Goal: Find specific page/section: Find specific page/section

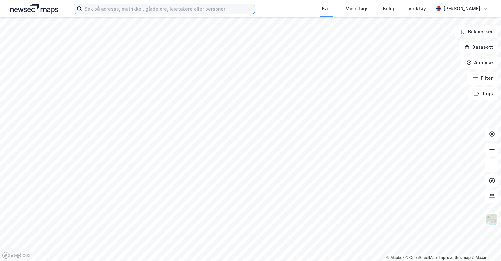
click at [127, 12] on input at bounding box center [168, 9] width 173 height 10
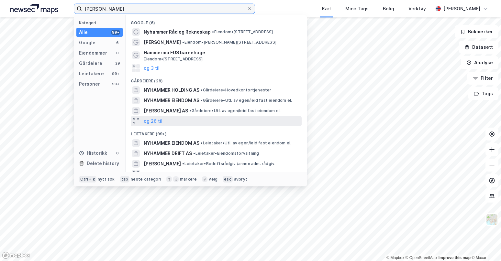
scroll to position [61, 0]
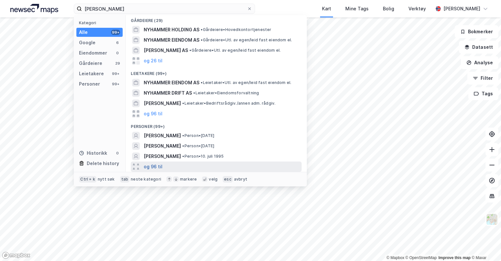
click at [157, 163] on button "og 96 til" at bounding box center [153, 167] width 19 height 8
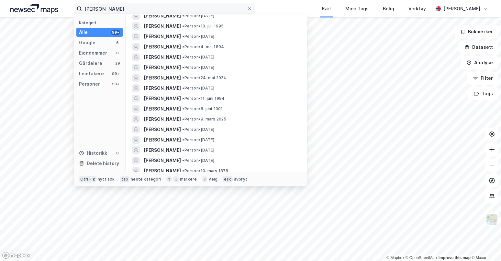
scroll to position [158, 0]
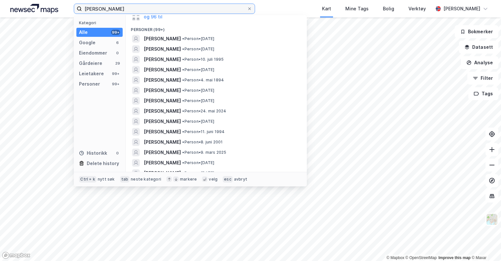
drag, startPoint x: 97, startPoint y: 9, endPoint x: 48, endPoint y: 3, distance: 49.6
click at [51, 3] on div "[PERSON_NAME] Kategori Alle 99+ Google 6 Eiendommer 0 Gårdeiere 29 Leietakere 9…" at bounding box center [250, 8] width 501 height 17
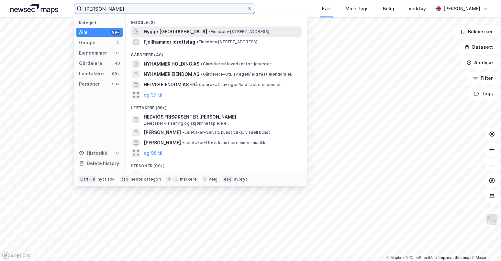
scroll to position [0, 0]
drag, startPoint x: 137, startPoint y: 9, endPoint x: -42, endPoint y: 5, distance: 179.0
click at [0, 5] on html "[PERSON_NAME] Kategori Alle 99+ Google 2 Eiendommer 0 Gårdeiere 40 Leietakere 9…" at bounding box center [250, 130] width 501 height 261
type input "[PERSON_NAME]"
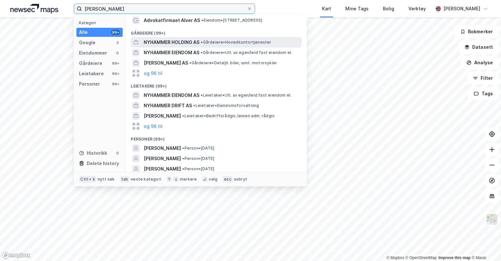
scroll to position [65, 0]
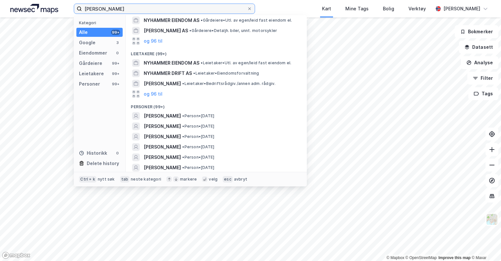
drag, startPoint x: 128, startPoint y: 6, endPoint x: 58, endPoint y: -1, distance: 70.5
click at [58, 0] on html "[PERSON_NAME] Kategori Alle 99+ Google 3 Eiendommer 0 Gårdeiere 99+ Leietakere …" at bounding box center [250, 130] width 501 height 261
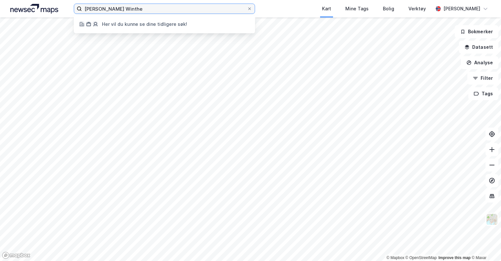
type input "[PERSON_NAME]"
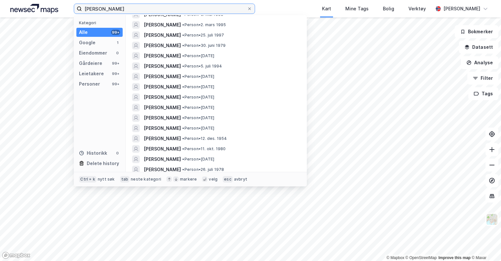
scroll to position [680, 0]
drag, startPoint x: 94, startPoint y: -5, endPoint x: -17, endPoint y: -15, distance: 112.0
click at [0, 0] on html "[PERSON_NAME] Kategori Alle 99+ Google 1 Eiendommer 0 Gårdeiere 99+ Leietakere …" at bounding box center [250, 130] width 501 height 261
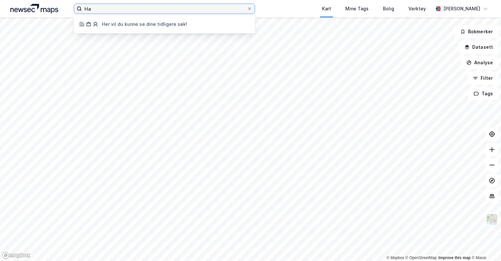
type input "H"
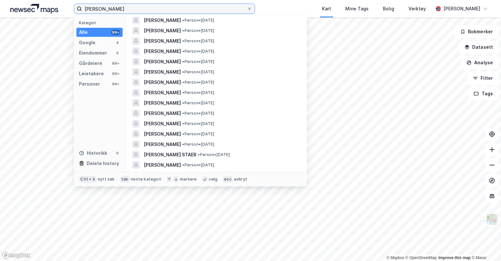
scroll to position [550, 0]
drag, startPoint x: 115, startPoint y: 9, endPoint x: 94, endPoint y: 9, distance: 20.4
click at [94, 9] on input "[PERSON_NAME]" at bounding box center [164, 9] width 165 height 10
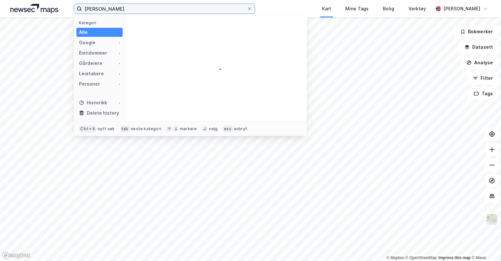
scroll to position [0, 0]
type input "[PERSON_NAME]"
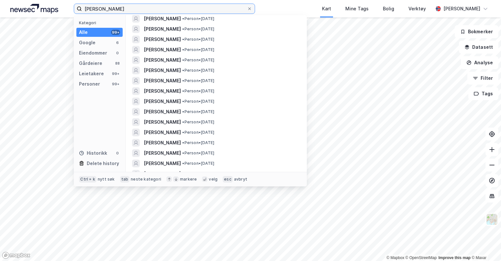
scroll to position [1044, 0]
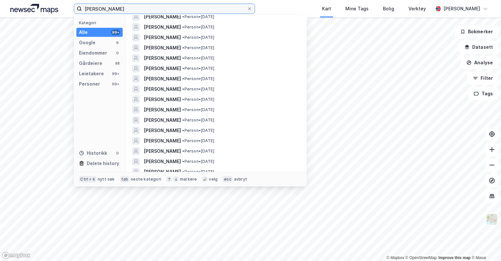
drag, startPoint x: 136, startPoint y: 9, endPoint x: 5, endPoint y: 4, distance: 131.8
click at [8, 5] on div "[PERSON_NAME] Kategori Alle 99+ Google 6 Eiendommer 0 Gårdeiere 88 Leietakere 9…" at bounding box center [250, 8] width 501 height 17
